Goal: Information Seeking & Learning: Learn about a topic

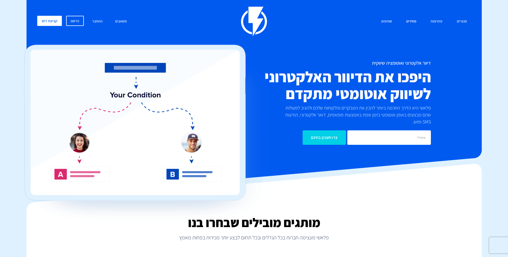
click at [411, 22] on link "מחירים" at bounding box center [411, 22] width 18 height 12
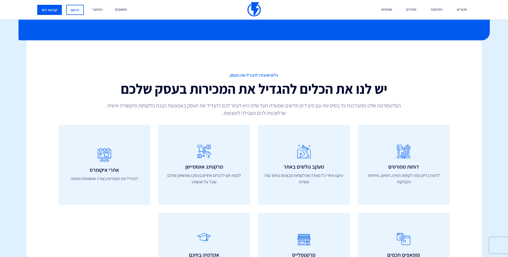
scroll to position [1848, 0]
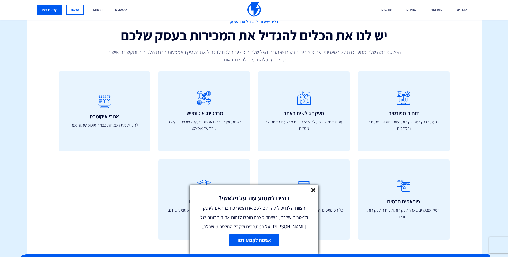
click at [314, 192] on line at bounding box center [313, 191] width 4 height 4
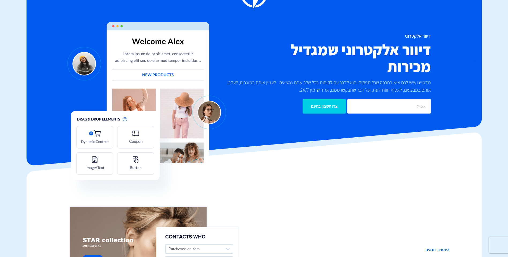
scroll to position [0, 0]
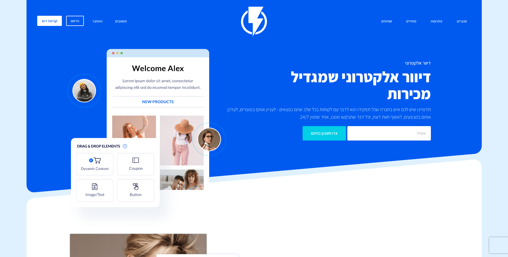
click at [252, 11] on img at bounding box center [254, 22] width 26 height 30
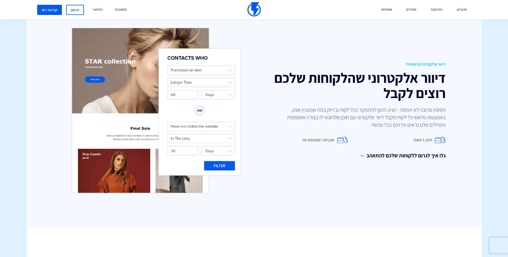
scroll to position [731, 0]
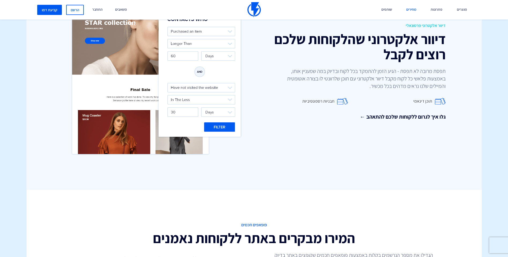
click at [414, 9] on link "מחירים" at bounding box center [411, 10] width 18 height 20
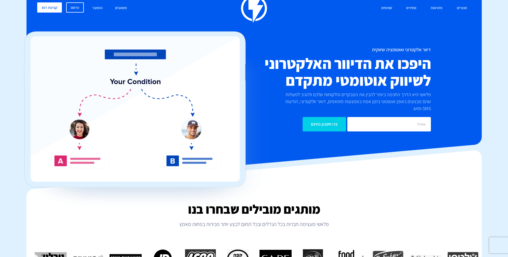
scroll to position [134, 0]
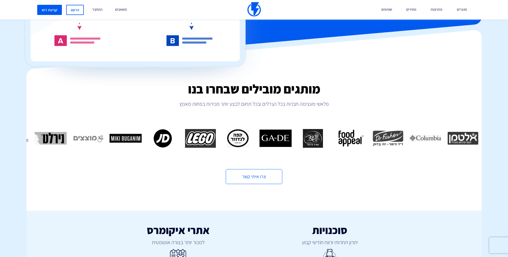
drag, startPoint x: 132, startPoint y: 132, endPoint x: 158, endPoint y: 129, distance: 26.2
click at [158, 129] on div "10 / 16" at bounding box center [162, 138] width 37 height 19
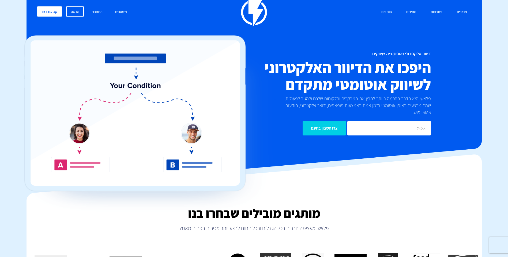
scroll to position [0, 0]
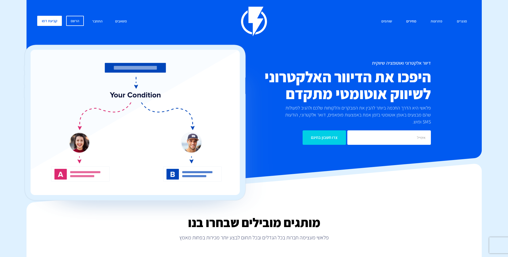
click at [410, 22] on link "מחירים" at bounding box center [411, 22] width 18 height 12
